Goal: Task Accomplishment & Management: Complete application form

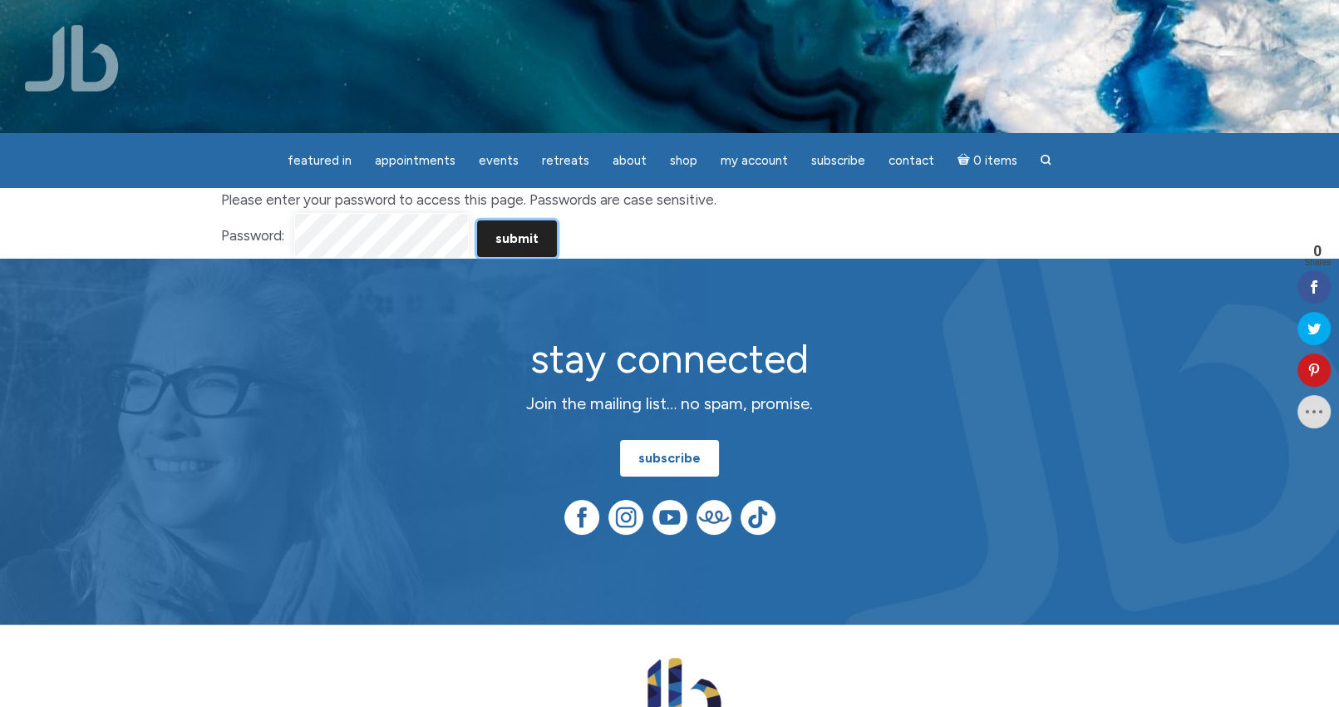
click at [501, 244] on input "Submit" at bounding box center [517, 238] width 80 height 37
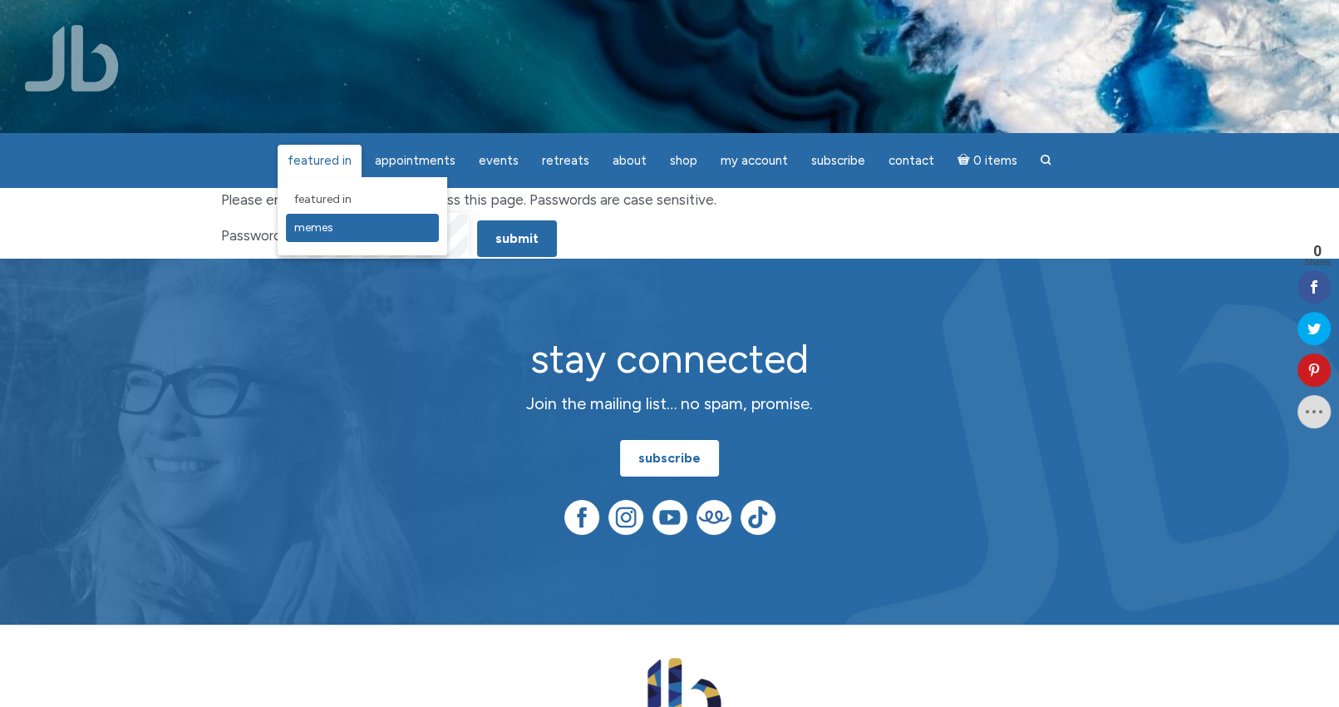
click at [321, 224] on span "Memes" at bounding box center [313, 227] width 39 height 14
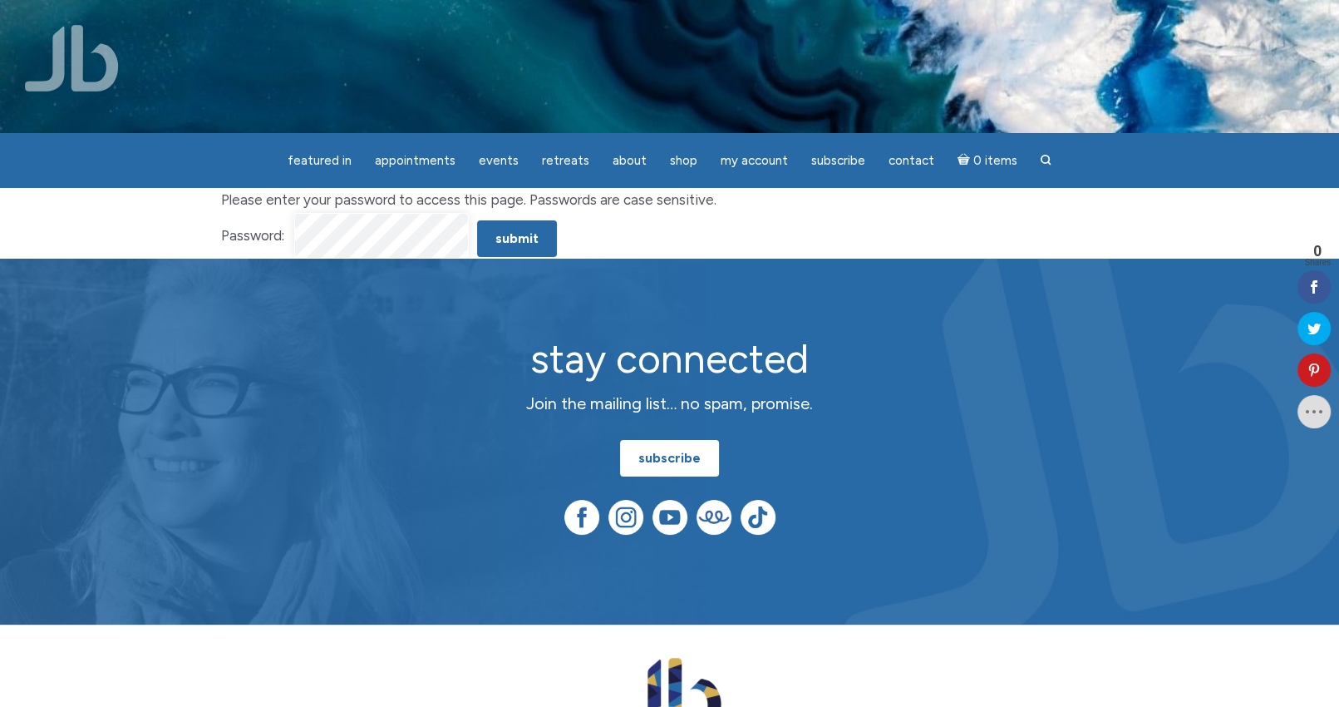
click at [443, 224] on body "Skip to main content featured in featured in Memes Appointments Book a Lecture/…" at bounding box center [669, 506] width 1339 height 1013
click at [511, 240] on input "Submit" at bounding box center [517, 238] width 80 height 37
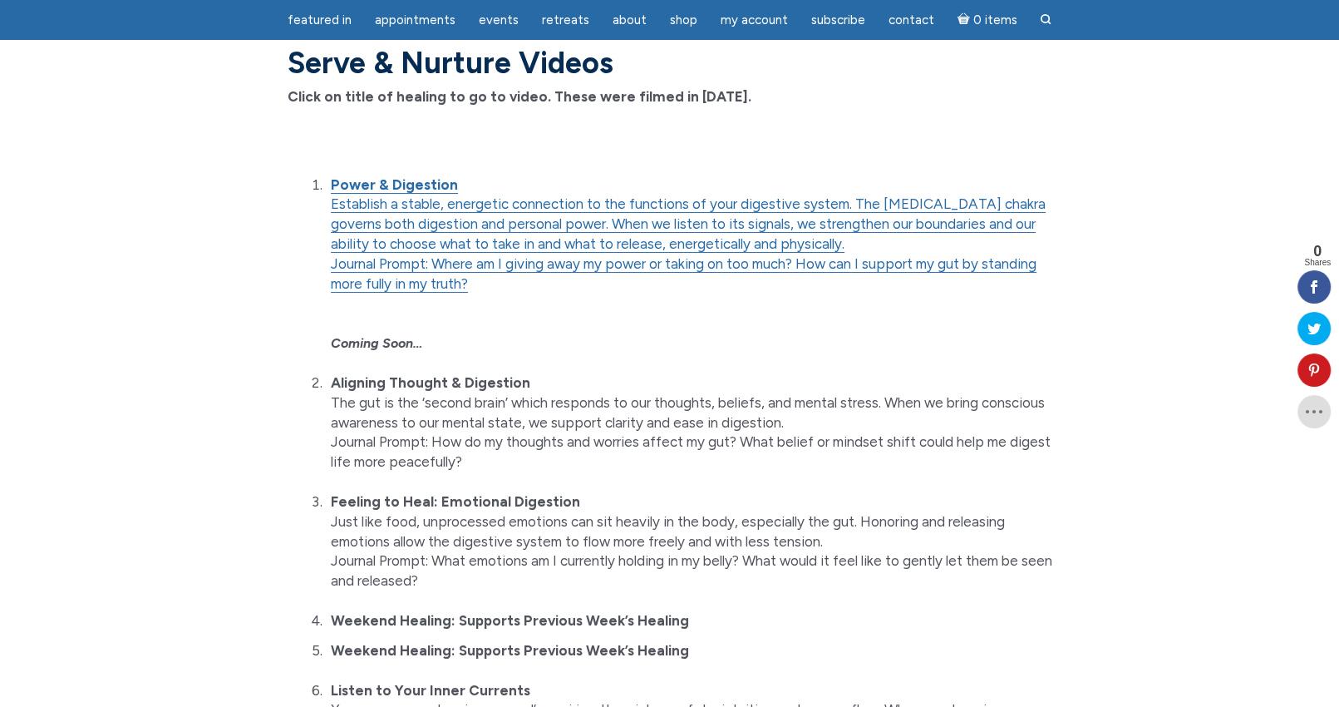
scroll to position [249, 0]
